Goal: Task Accomplishment & Management: Manage account settings

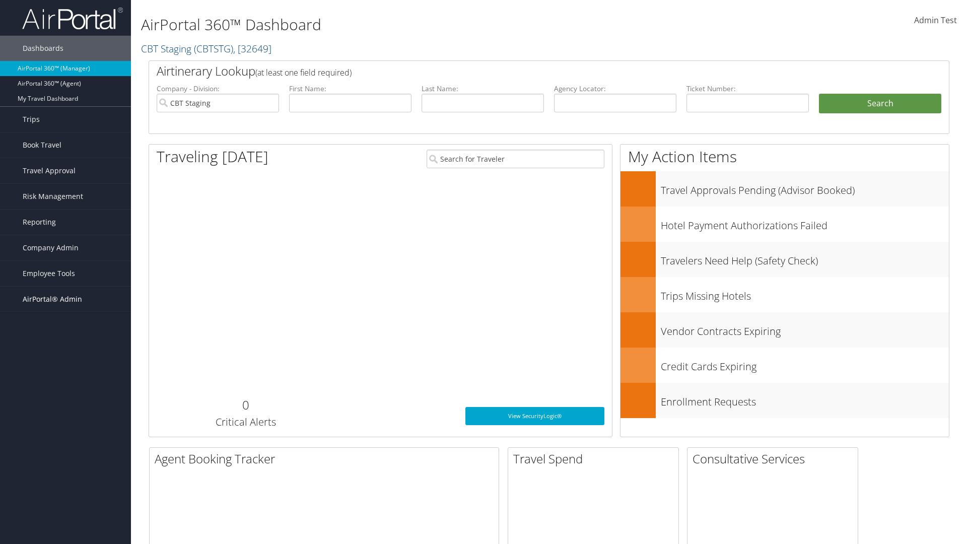
click at [66, 299] on span "AirPortal® Admin" at bounding box center [52, 299] width 59 height 25
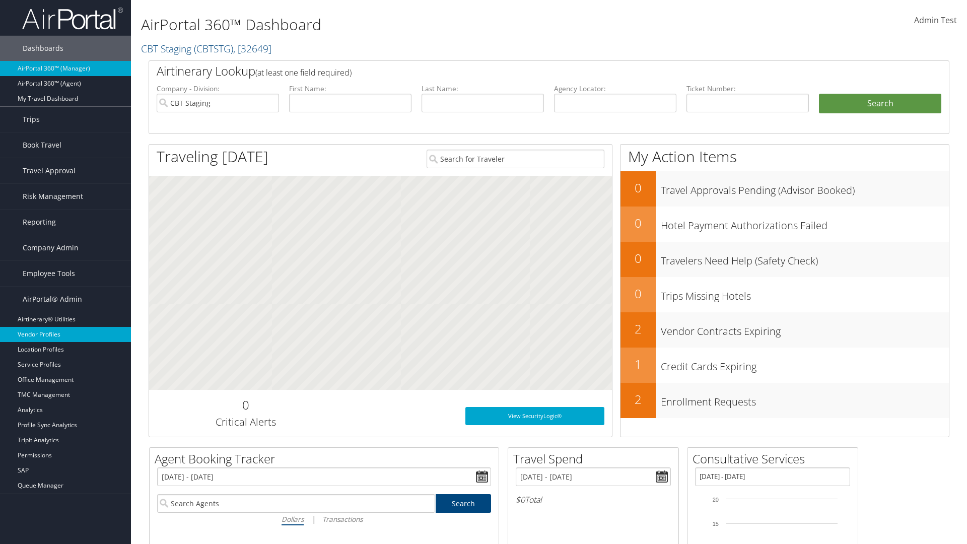
click at [66, 335] on link "Vendor Profiles" at bounding box center [65, 334] width 131 height 15
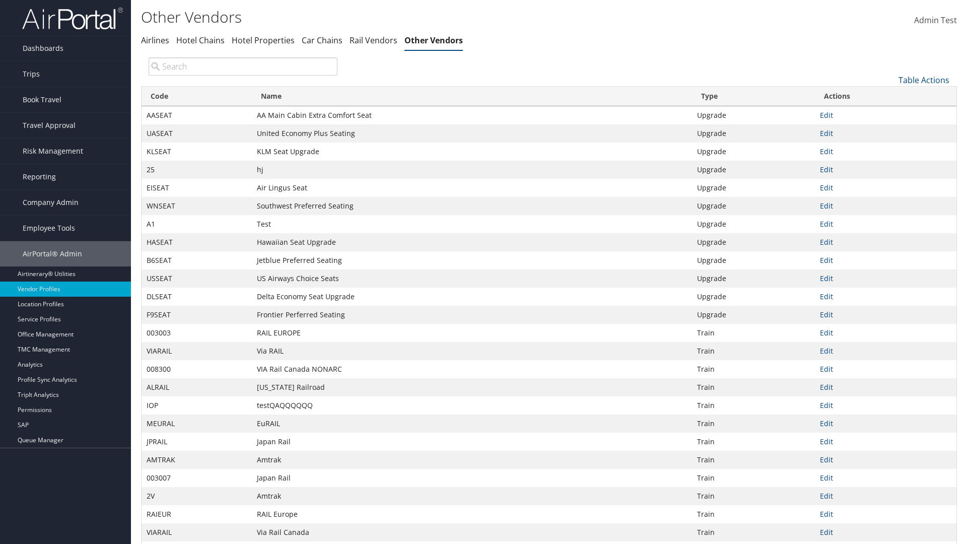
click at [924, 80] on link "Table Actions" at bounding box center [924, 80] width 51 height 11
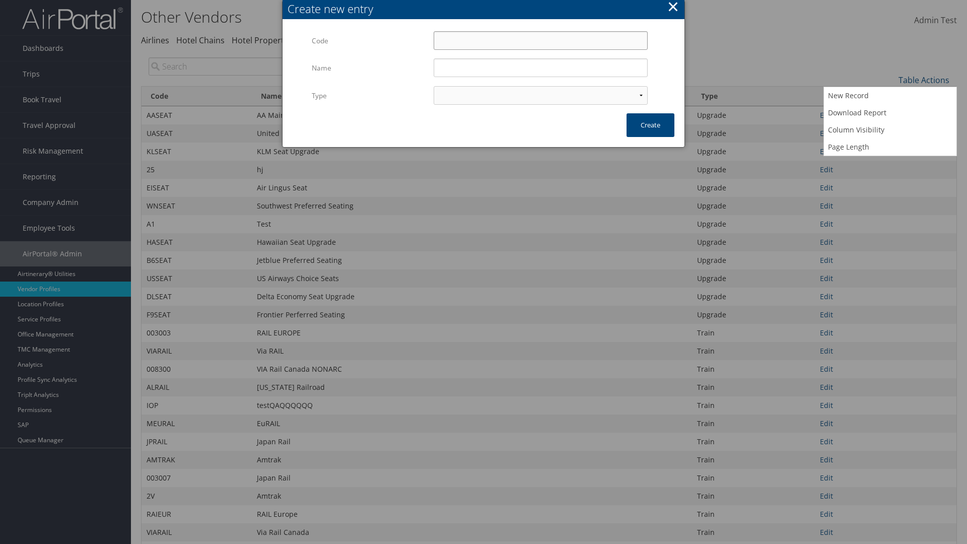
click at [541, 40] on input "Code" at bounding box center [541, 40] width 214 height 19
type input "[J8T1"
type input "Test"
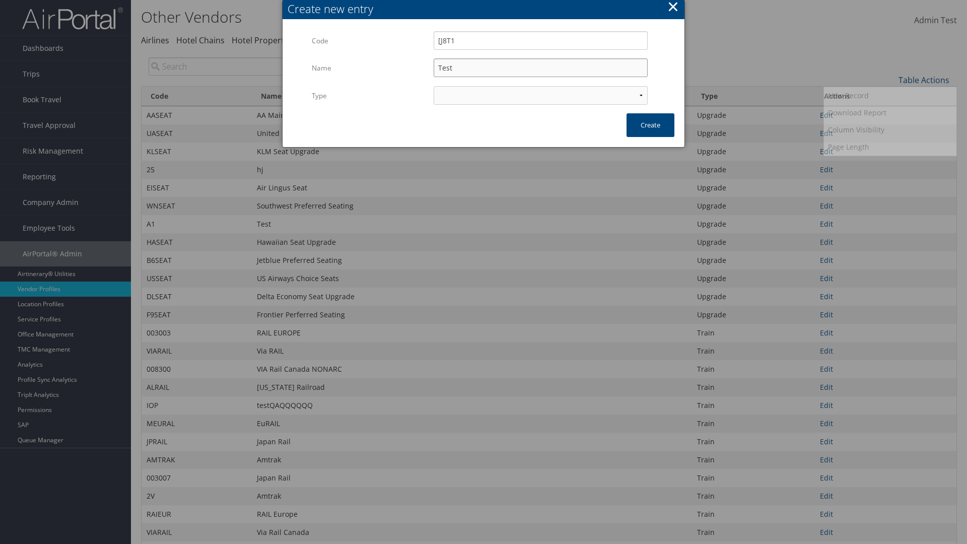
click at [541, 68] on input "Test" at bounding box center [541, 67] width 214 height 19
select select "15"
type input "[J8T1"
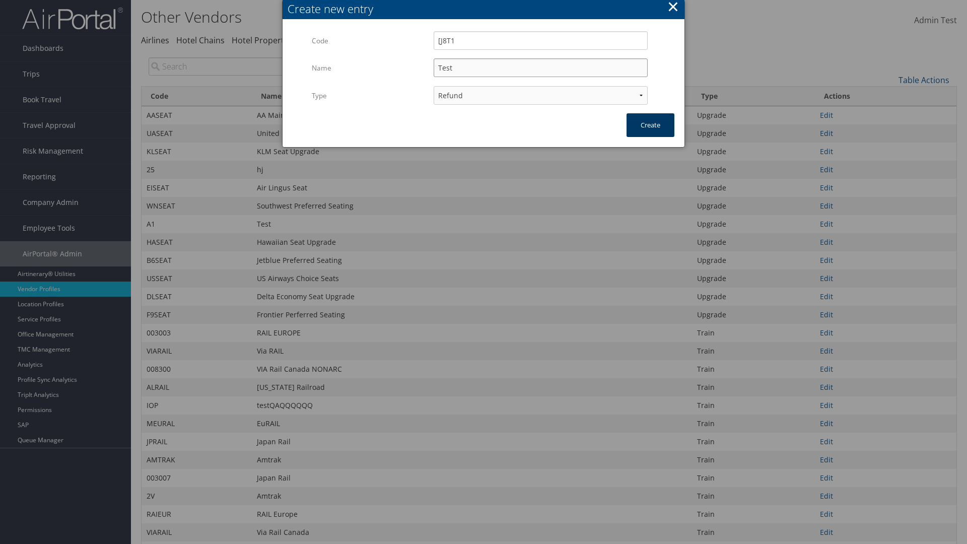
type input "Test"
click at [650, 125] on button "Create" at bounding box center [651, 125] width 48 height 24
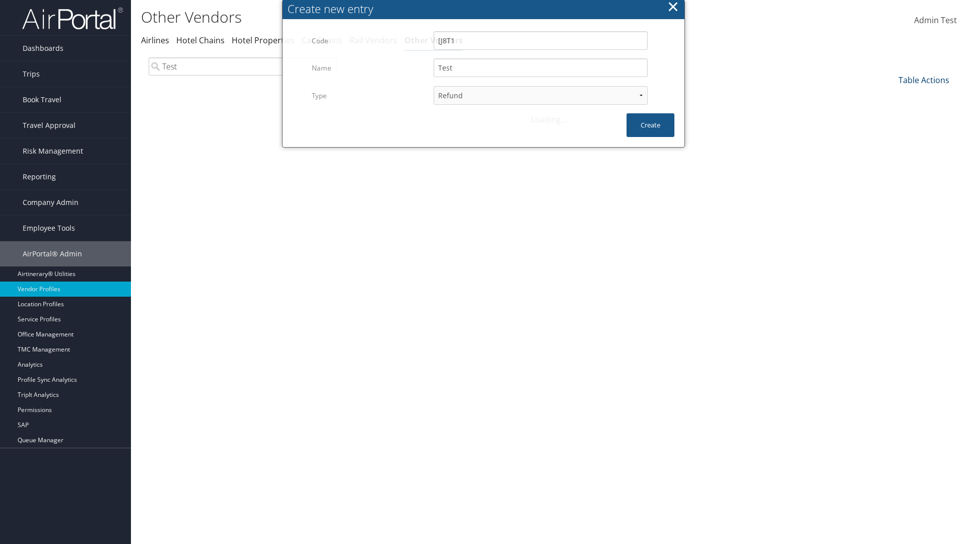
type input "Test"
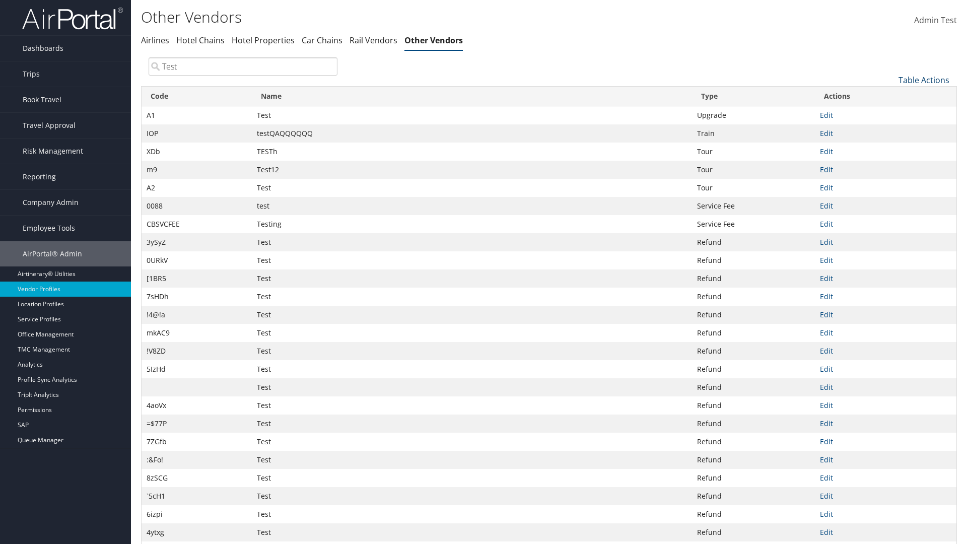
click at [924, 80] on link "Table Actions" at bounding box center [924, 80] width 51 height 11
click at [890, 129] on link "Column Visibility" at bounding box center [890, 129] width 133 height 17
click at [890, 96] on link "Code" at bounding box center [890, 96] width 133 height 17
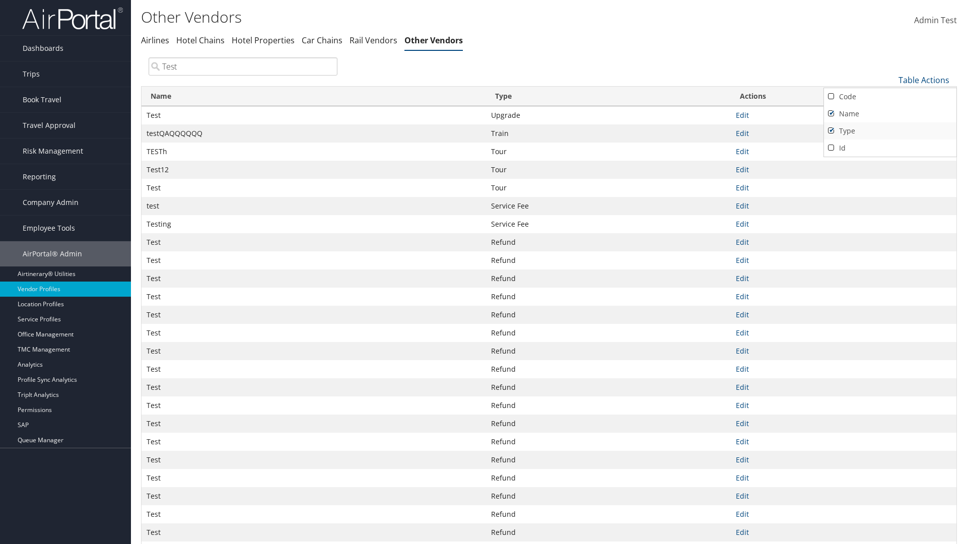
click at [890, 113] on link "Name" at bounding box center [890, 113] width 133 height 17
click at [890, 131] on link "Type" at bounding box center [890, 130] width 133 height 17
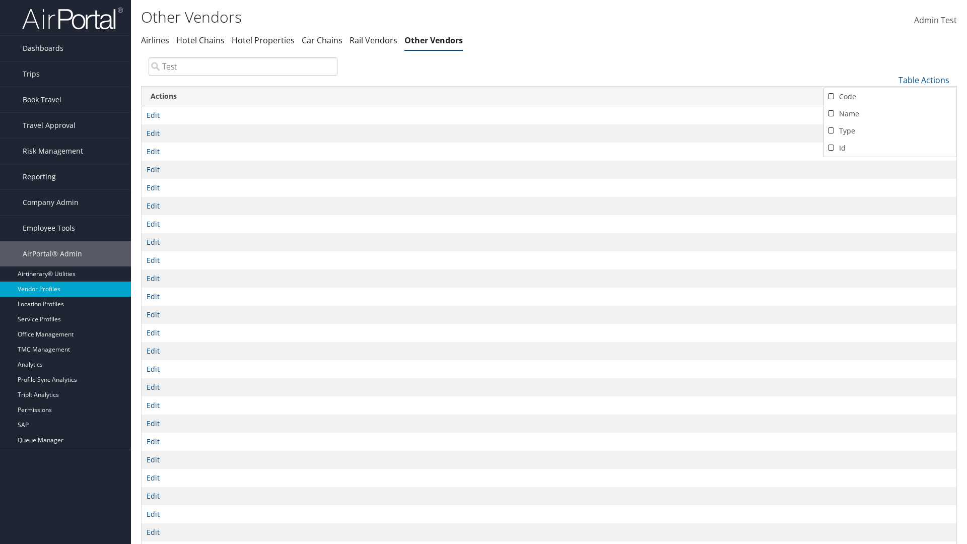
click at [484, 272] on div at bounding box center [483, 272] width 967 height 544
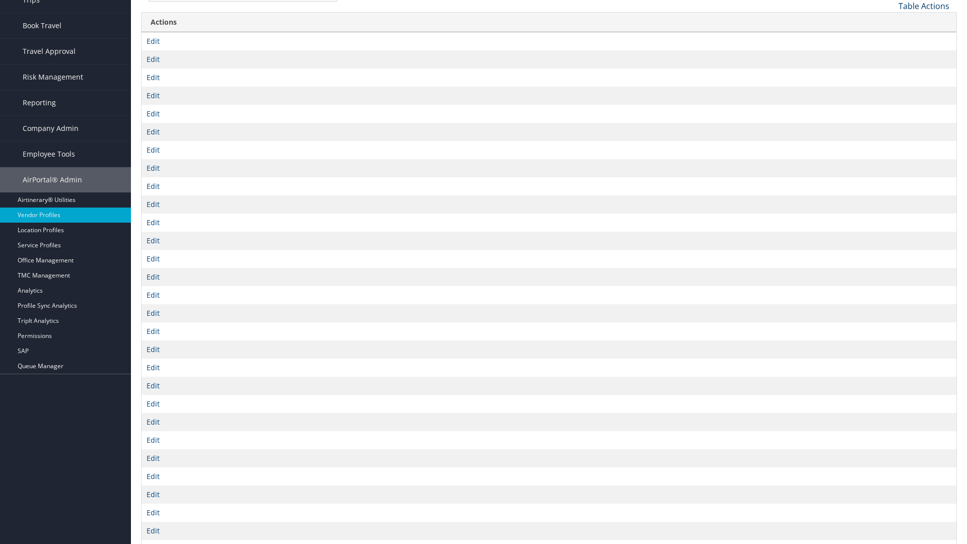
click at [924, 6] on link "Table Actions" at bounding box center [924, 6] width 51 height 11
click at [890, 22] on link "Code" at bounding box center [890, 22] width 133 height 17
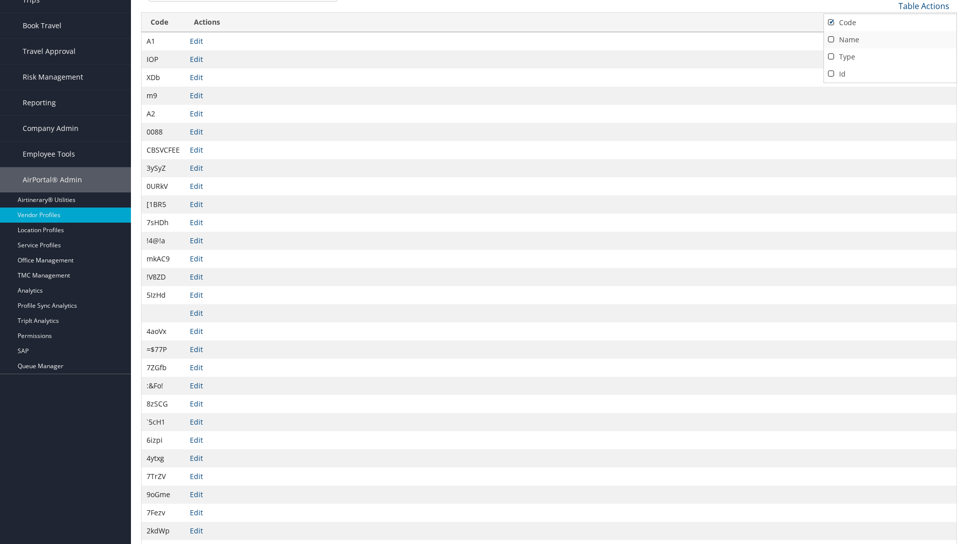
click at [890, 39] on link "Name" at bounding box center [890, 39] width 133 height 17
click at [890, 56] on link "Type" at bounding box center [890, 56] width 133 height 17
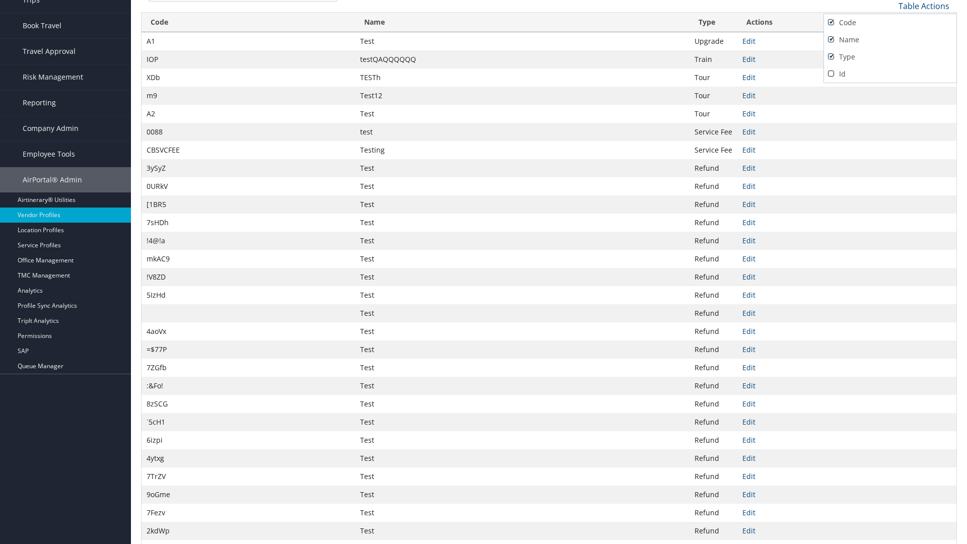
click at [484, 272] on div at bounding box center [483, 272] width 967 height 544
click at [924, 6] on link "Table Actions" at bounding box center [924, 6] width 51 height 11
